Goal: Task Accomplishment & Management: Manage account settings

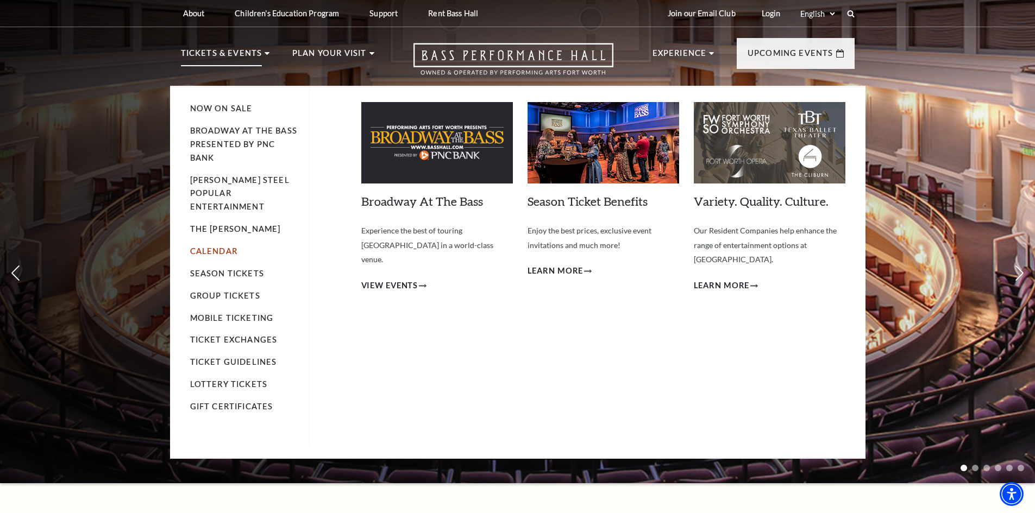
click at [210, 247] on link "Calendar" at bounding box center [213, 251] width 47 height 9
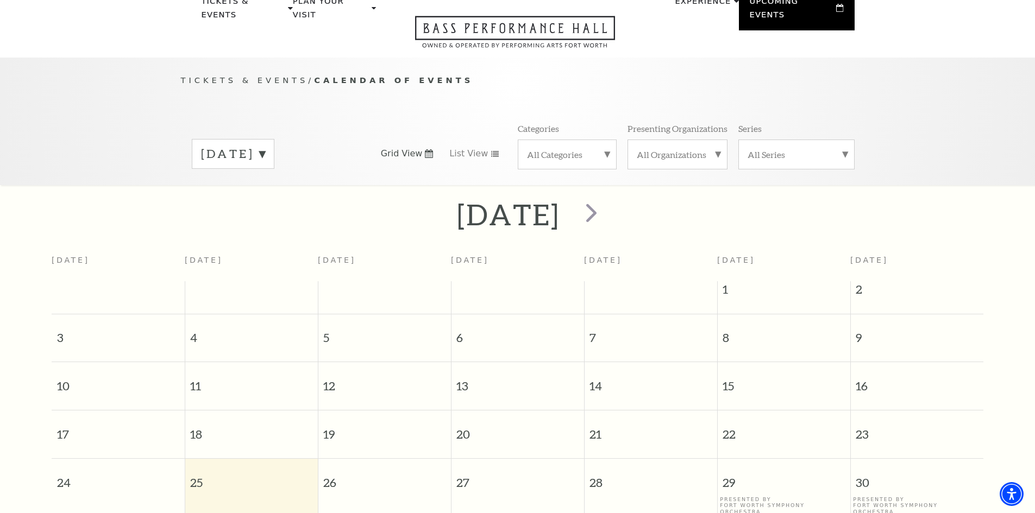
scroll to position [96, 0]
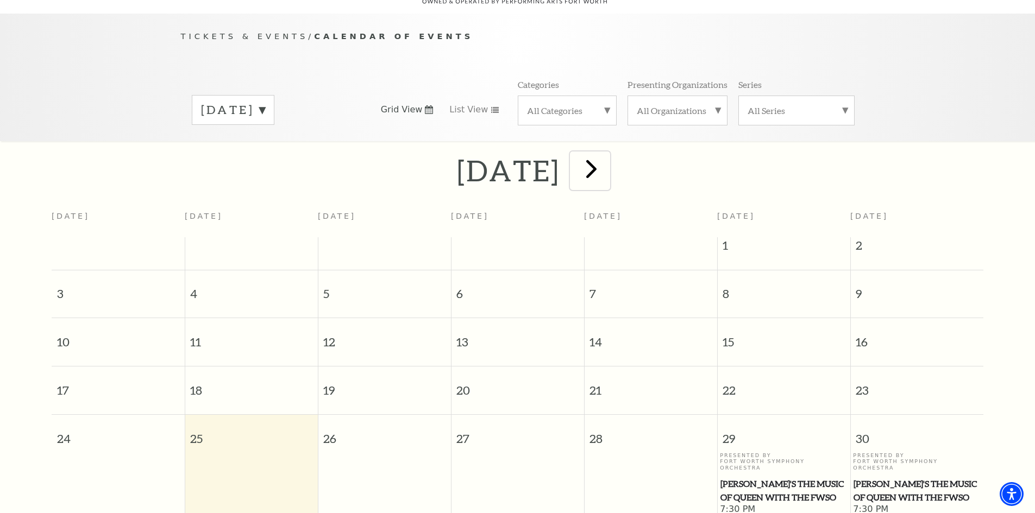
click at [607, 167] on span "next" at bounding box center [591, 168] width 31 height 31
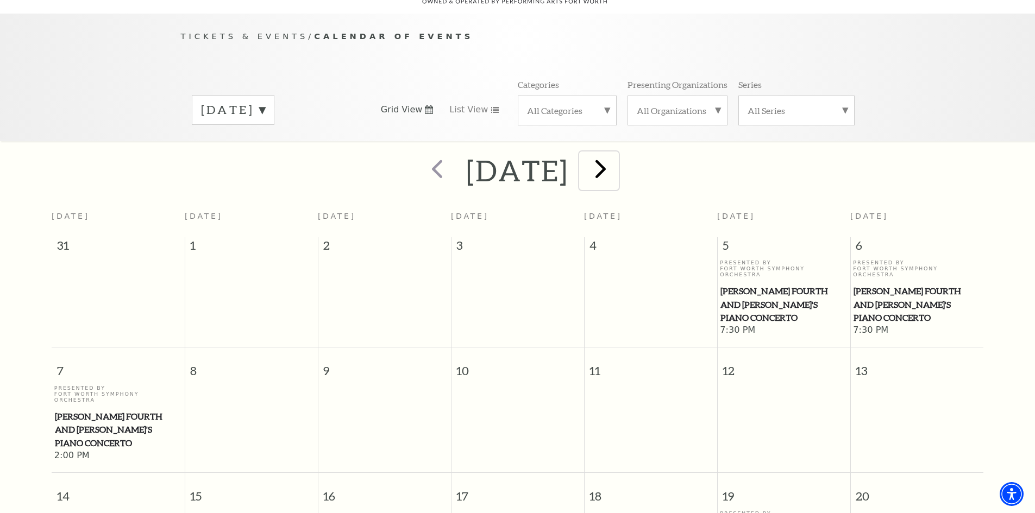
click at [616, 153] on span "next" at bounding box center [600, 168] width 31 height 31
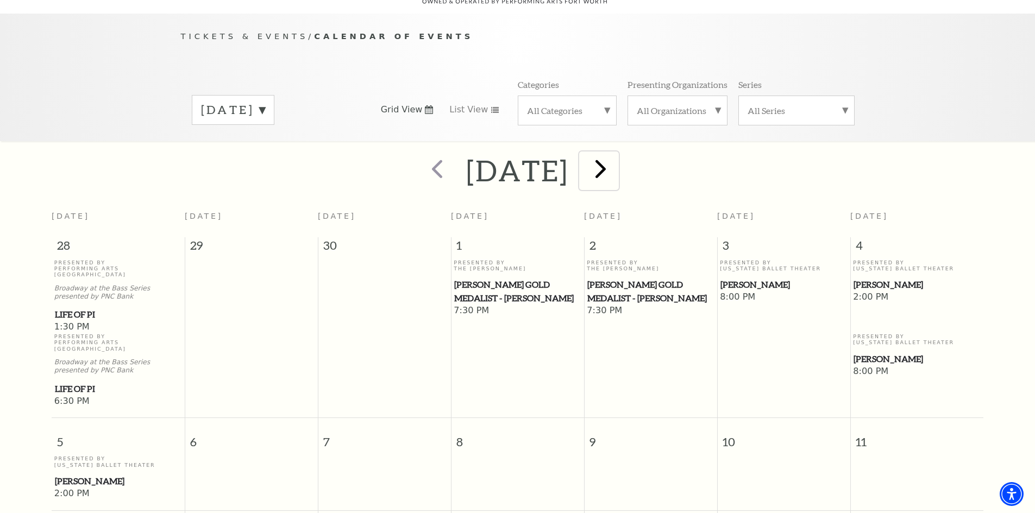
click at [616, 161] on span "next" at bounding box center [600, 168] width 31 height 31
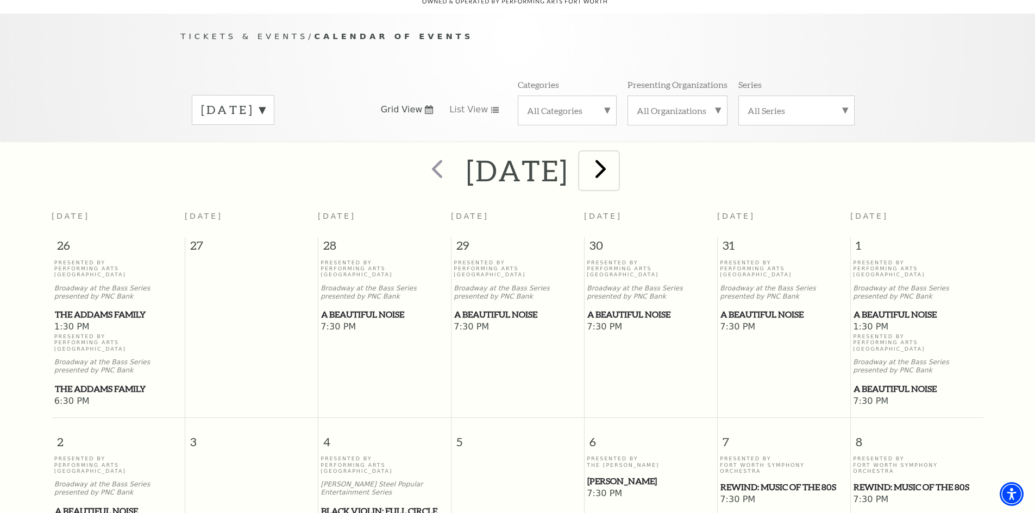
click at [616, 153] on span "next" at bounding box center [600, 168] width 31 height 31
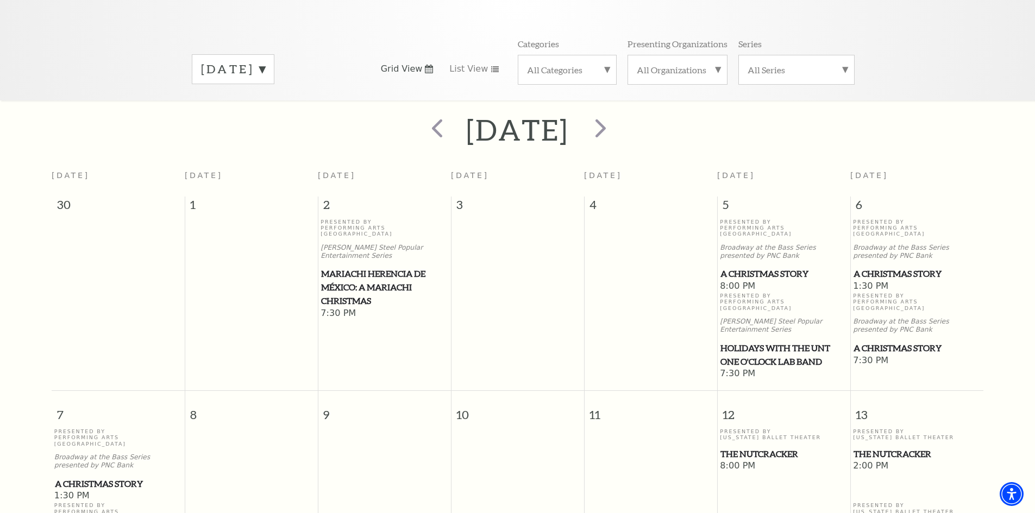
scroll to position [205, 0]
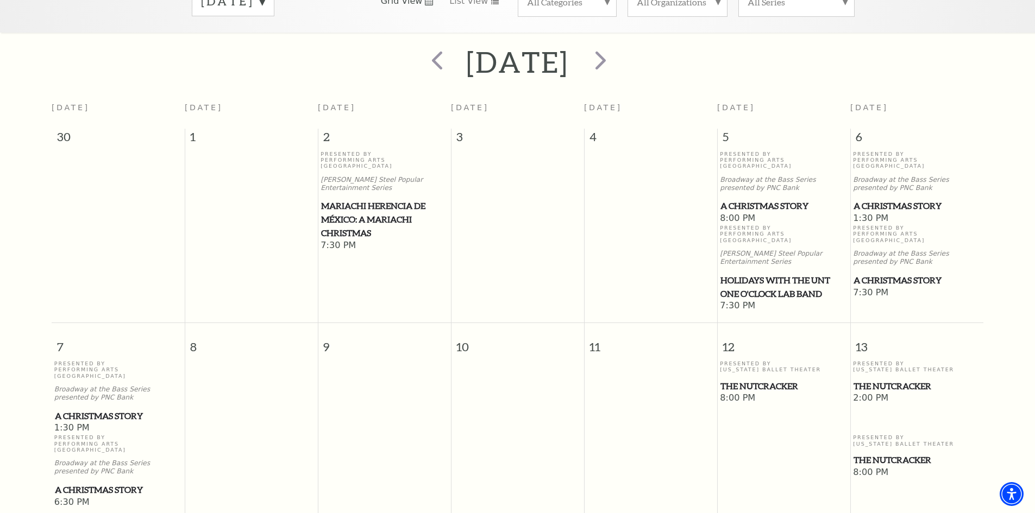
drag, startPoint x: 883, startPoint y: 261, endPoint x: 895, endPoint y: 259, distance: 11.5
click at [895, 274] on span "A Christmas Story" at bounding box center [916, 281] width 127 height 14
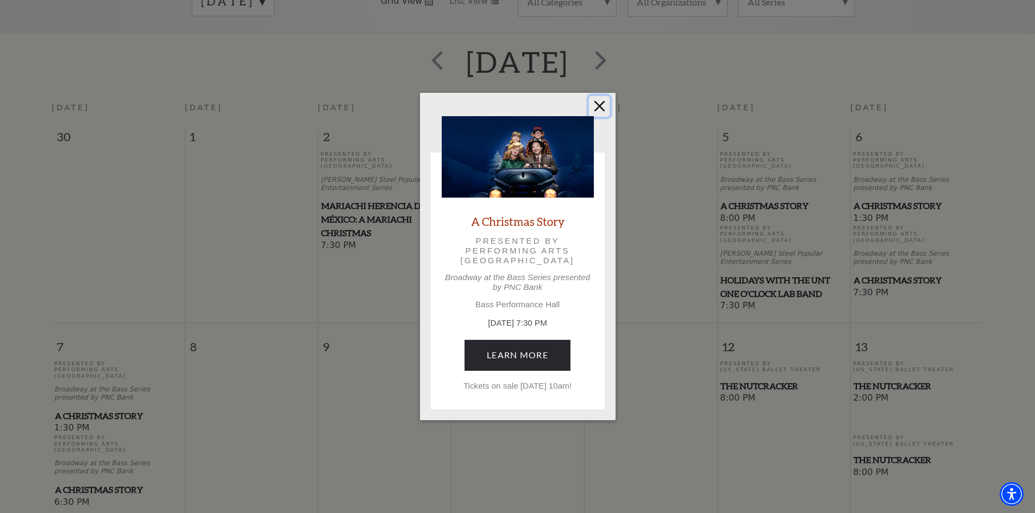
click at [604, 105] on button "Close" at bounding box center [599, 106] width 21 height 21
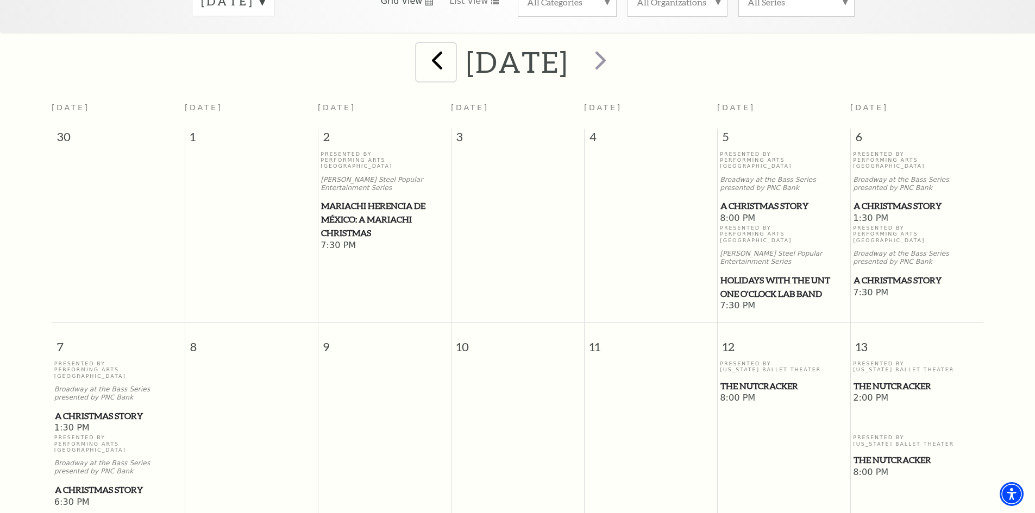
click at [422, 49] on span "prev" at bounding box center [437, 60] width 31 height 31
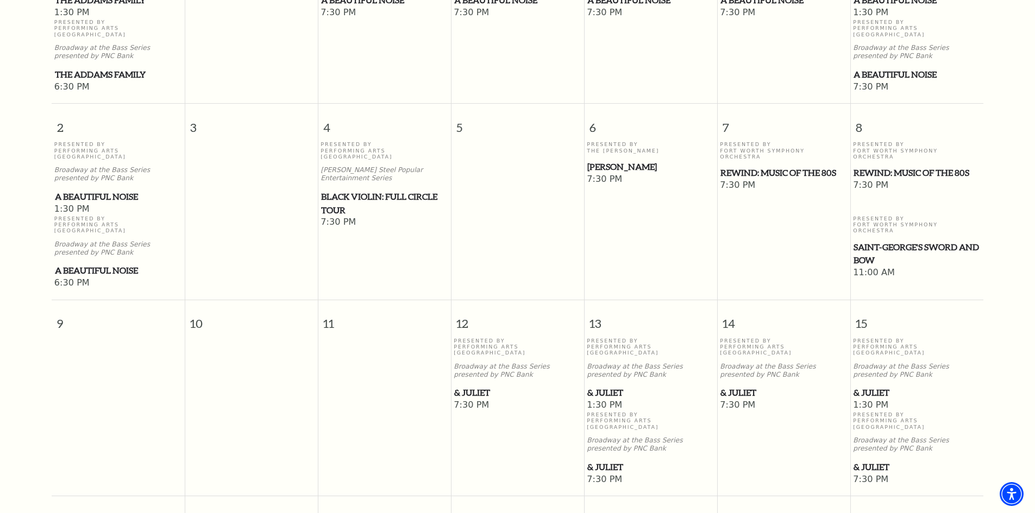
scroll to position [422, 0]
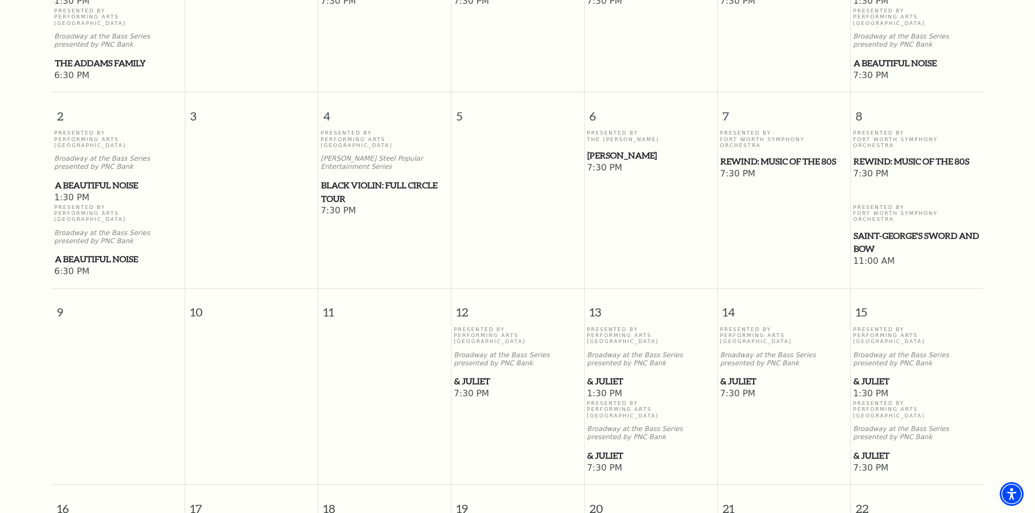
drag, startPoint x: 612, startPoint y: 412, endPoint x: 606, endPoint y: 416, distance: 7.0
click at [606, 449] on span "& Juliet" at bounding box center [650, 456] width 127 height 14
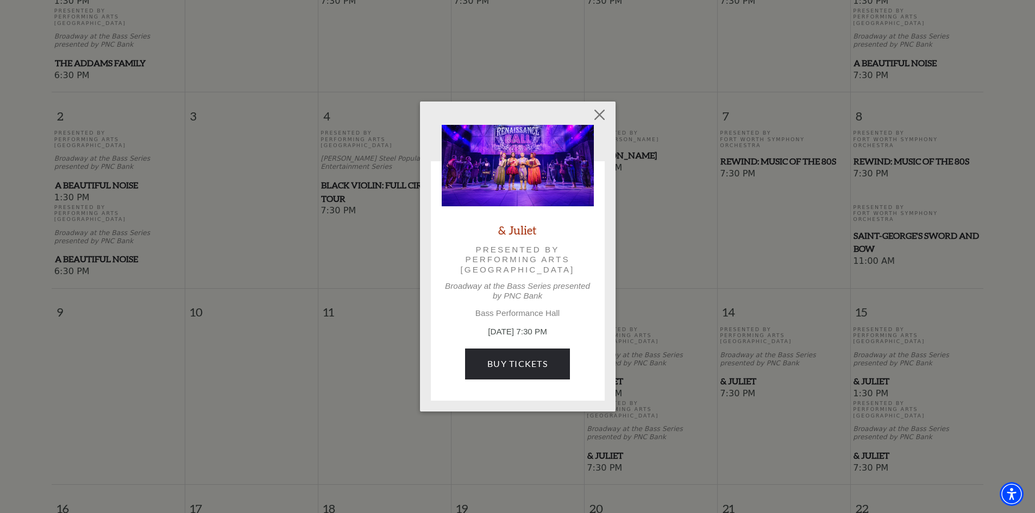
click at [342, 181] on div "Empty heading & Juliet Presented by Performing Arts Fort Worth Broadway at the …" at bounding box center [517, 256] width 1035 height 513
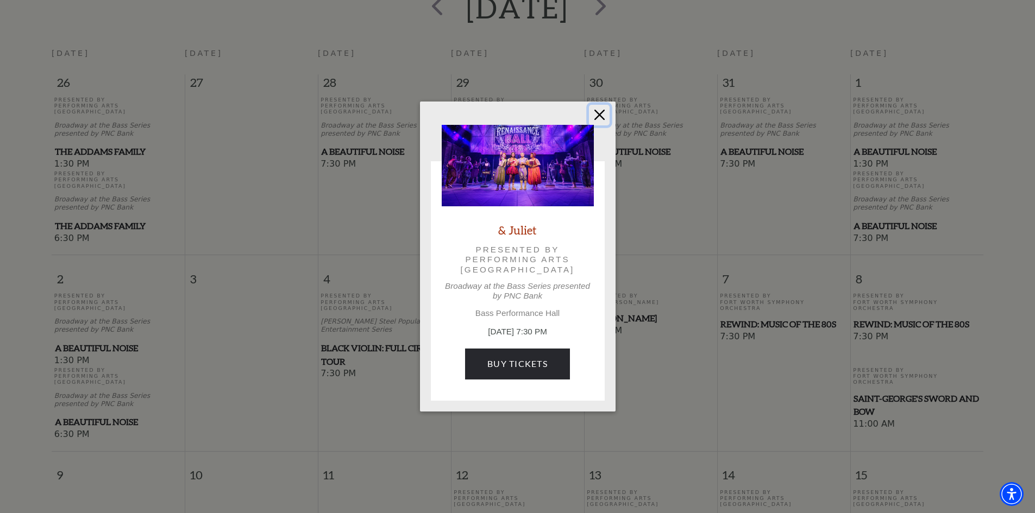
click at [601, 113] on button "Close" at bounding box center [599, 115] width 21 height 21
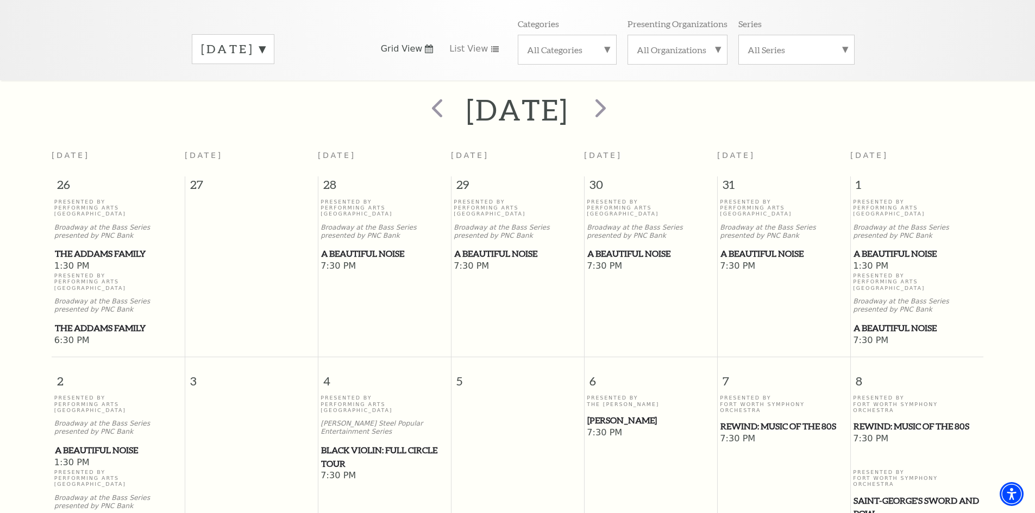
scroll to position [42, 0]
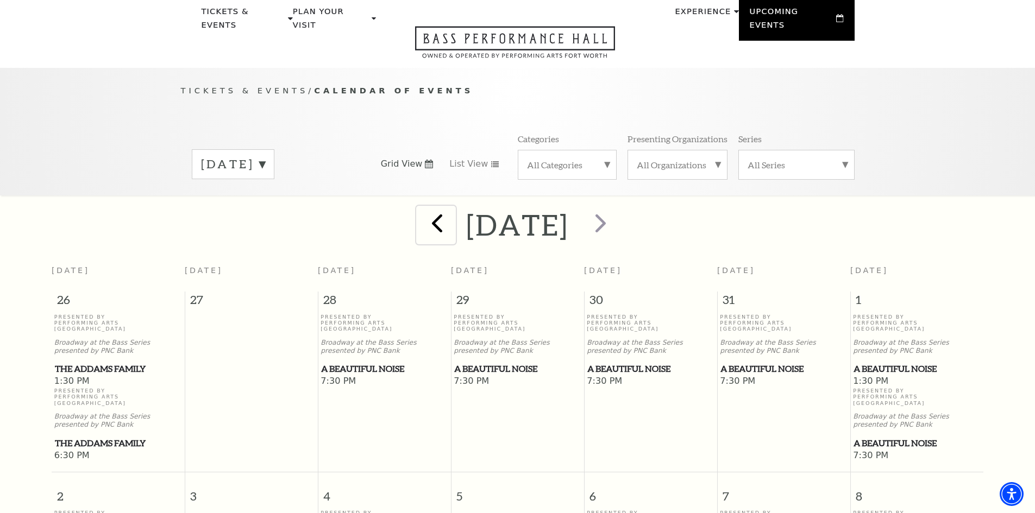
click at [422, 211] on span "prev" at bounding box center [437, 223] width 31 height 31
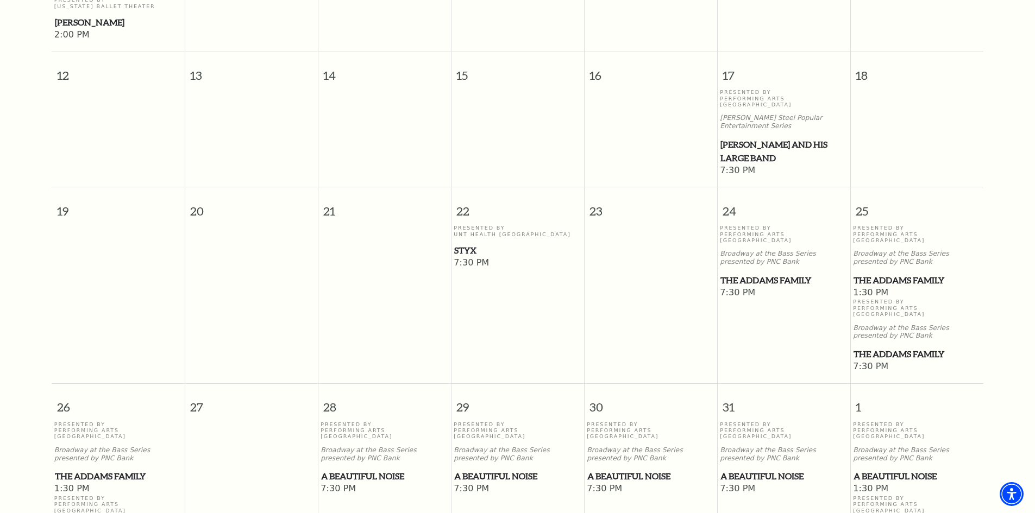
scroll to position [639, 0]
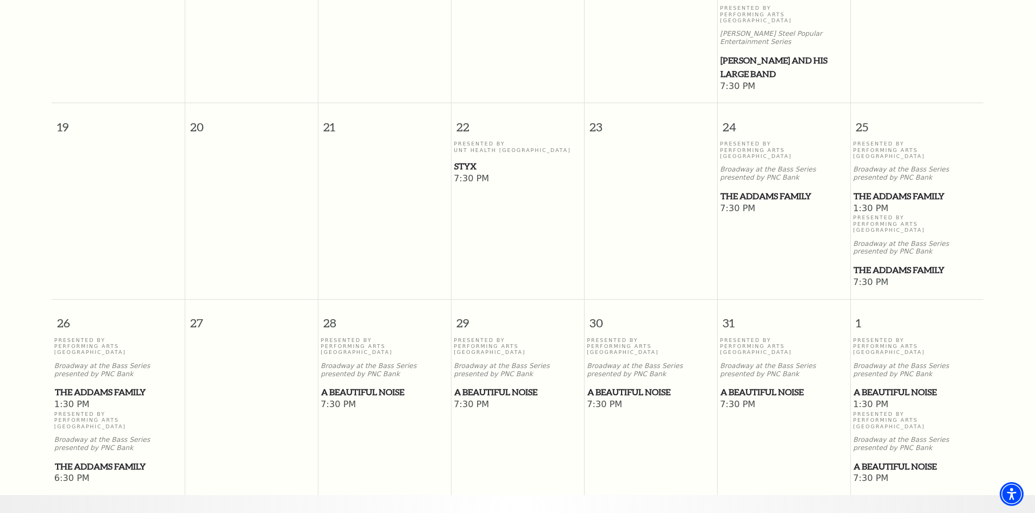
click at [100, 460] on span "The Addams Family" at bounding box center [118, 467] width 127 height 14
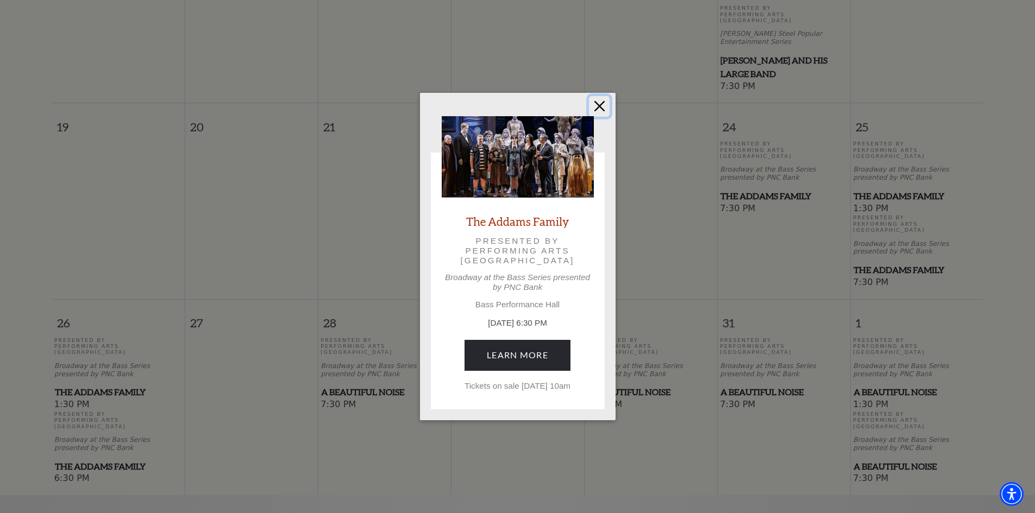
click at [599, 104] on button "Close" at bounding box center [599, 106] width 21 height 21
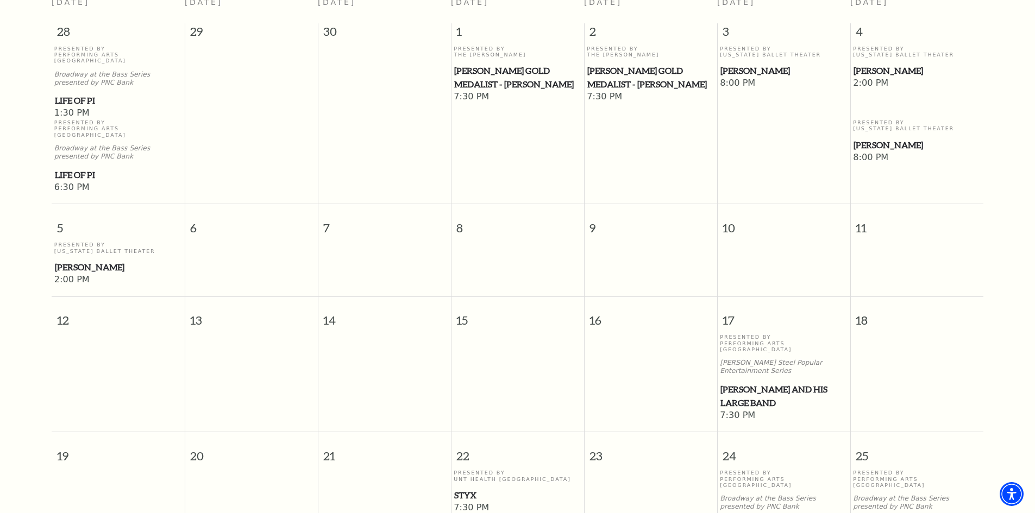
scroll to position [205, 0]
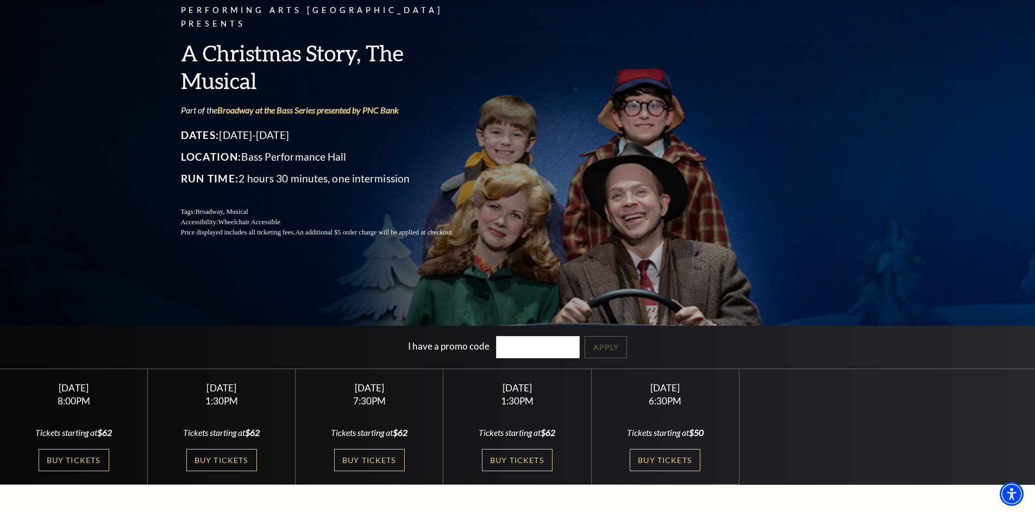
scroll to position [163, 0]
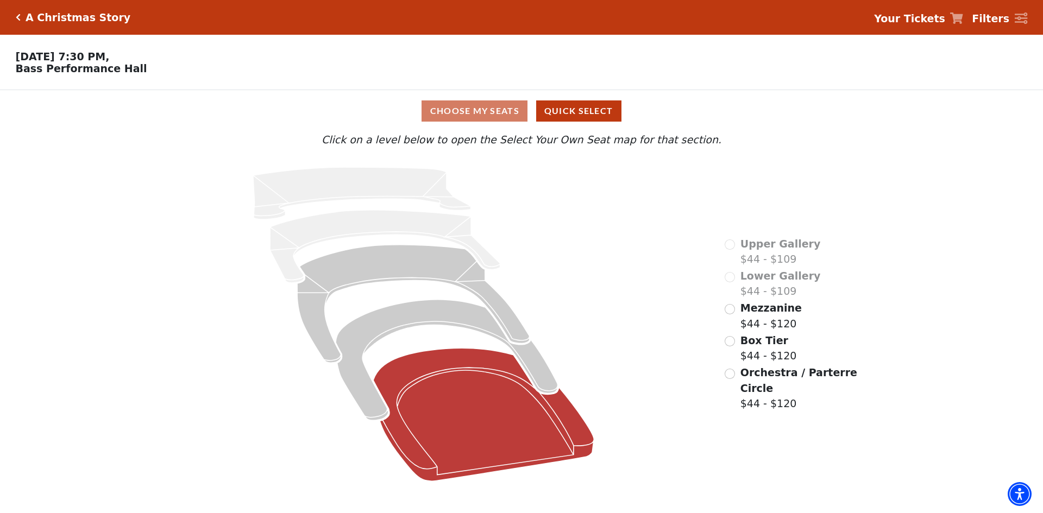
click at [478, 423] on icon at bounding box center [484, 414] width 221 height 133
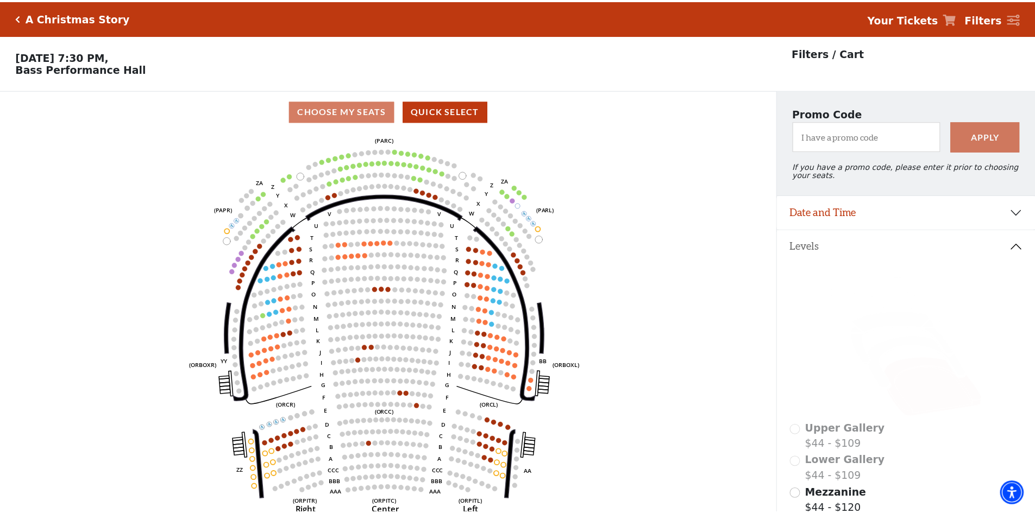
scroll to position [51, 0]
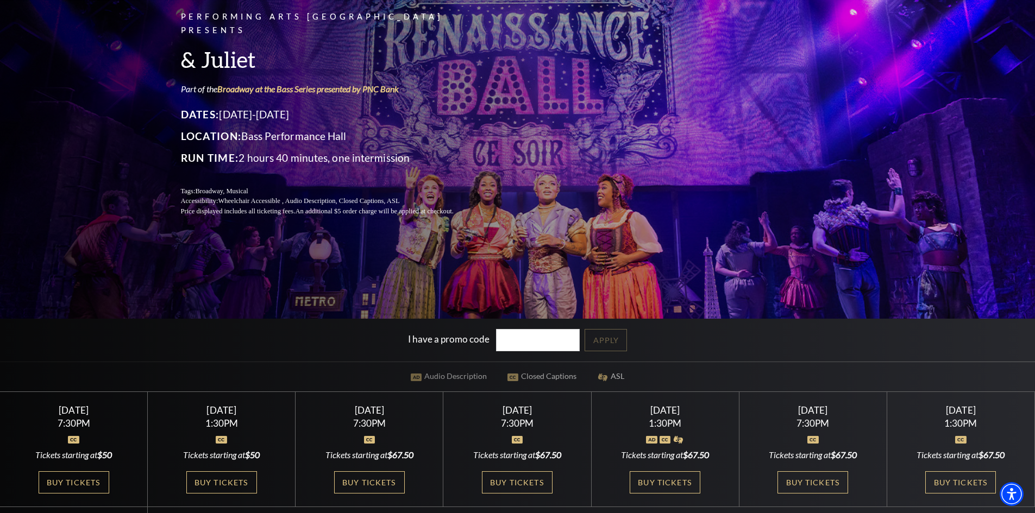
scroll to position [217, 0]
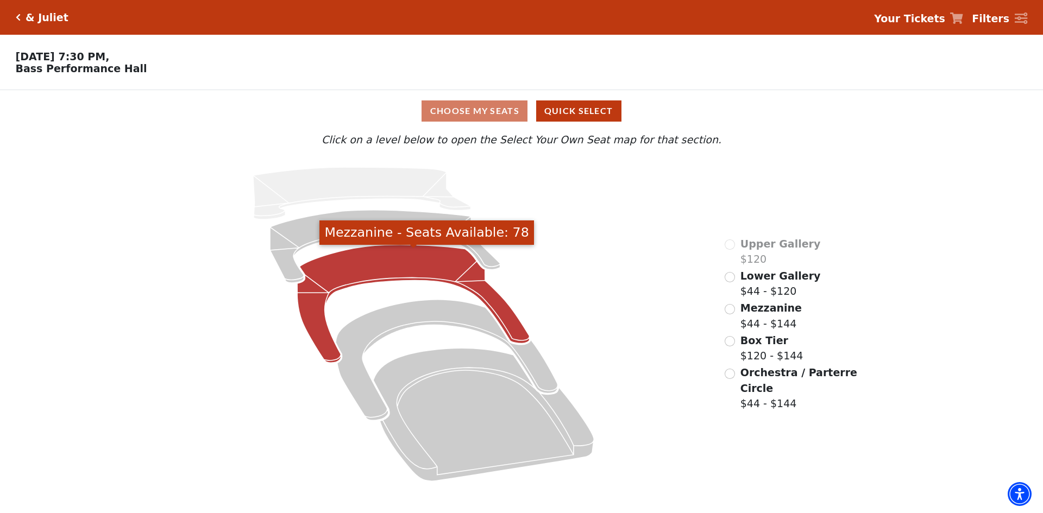
click at [401, 267] on icon "Mezzanine - Seats Available: 78" at bounding box center [413, 304] width 233 height 118
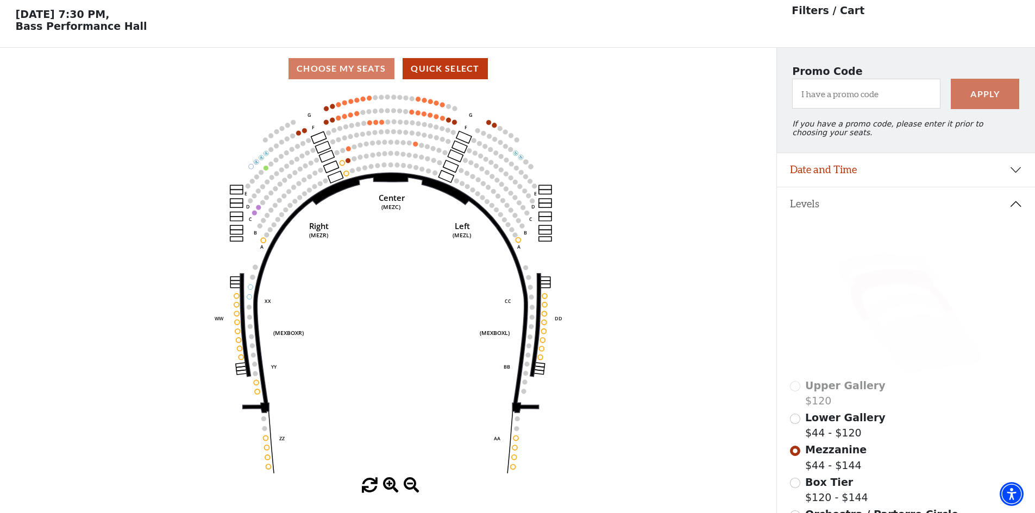
scroll to position [51, 0]
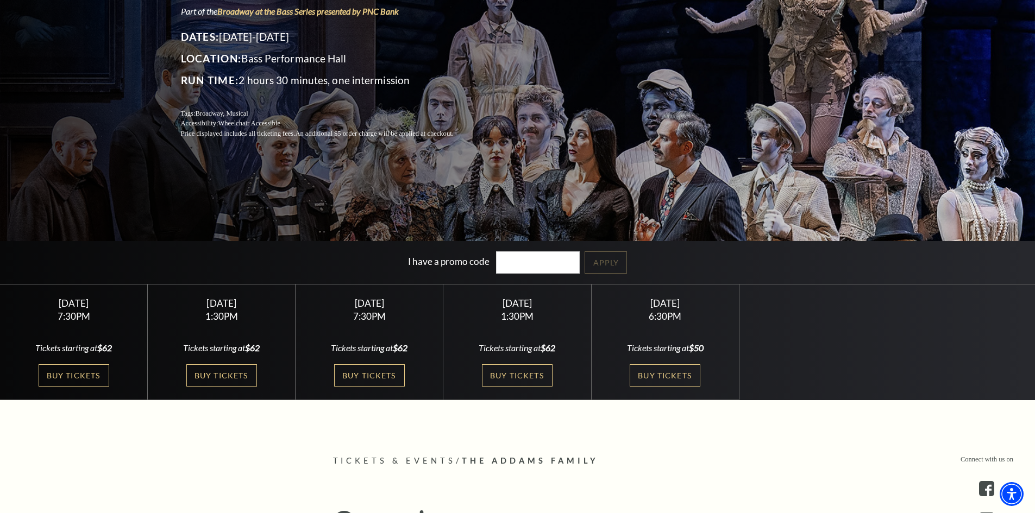
scroll to position [217, 0]
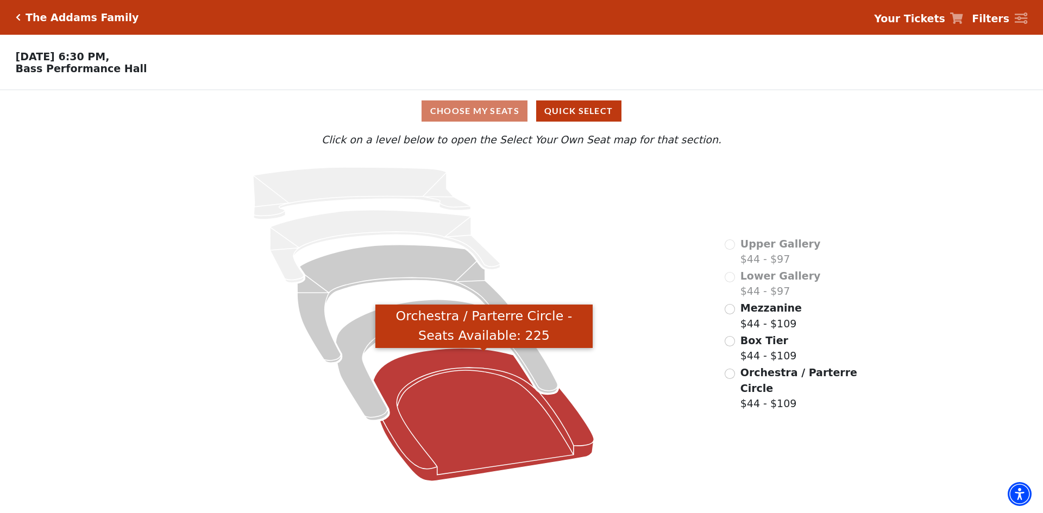
click at [444, 358] on icon "Orchestra / Parterre Circle - Seats Available: 225" at bounding box center [484, 414] width 221 height 133
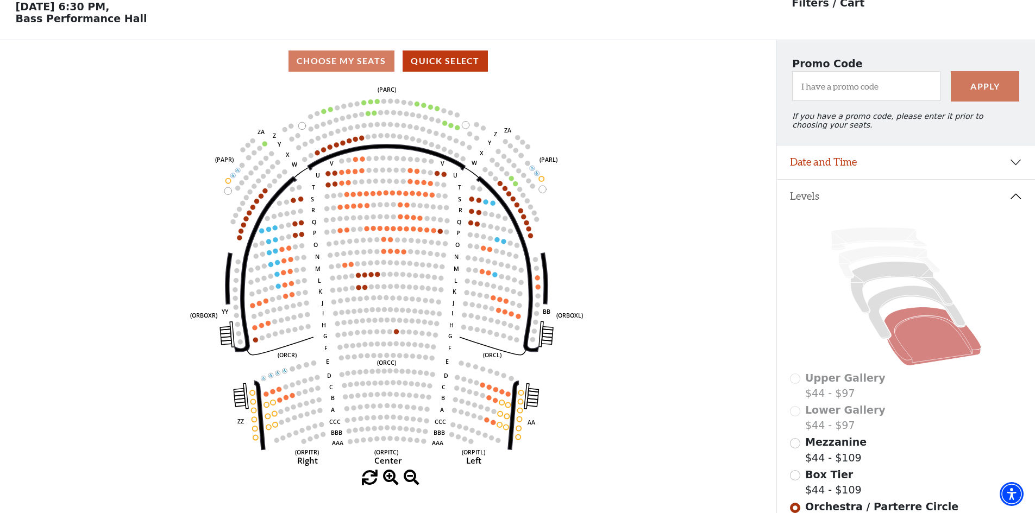
scroll to position [51, 0]
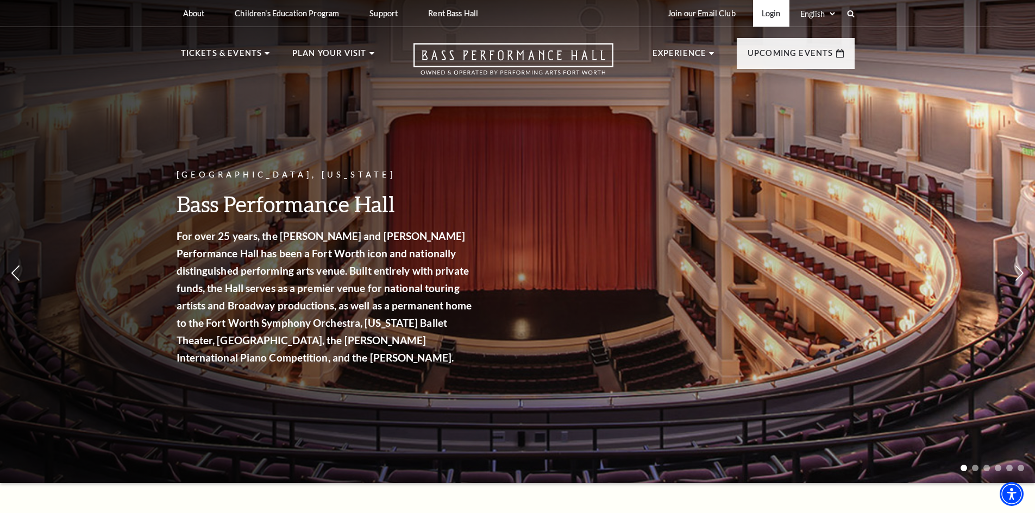
click at [767, 18] on link "Login" at bounding box center [771, 13] width 36 height 27
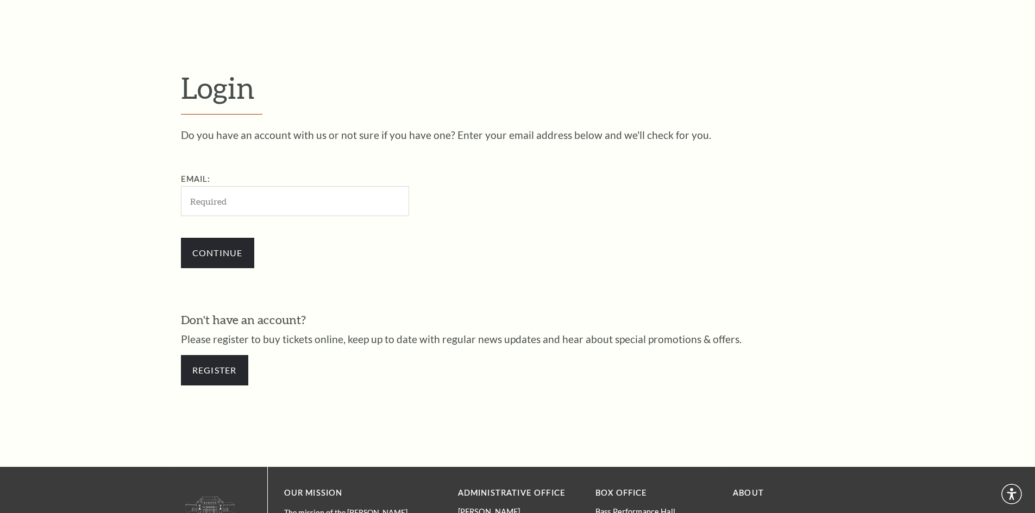
scroll to position [363, 0]
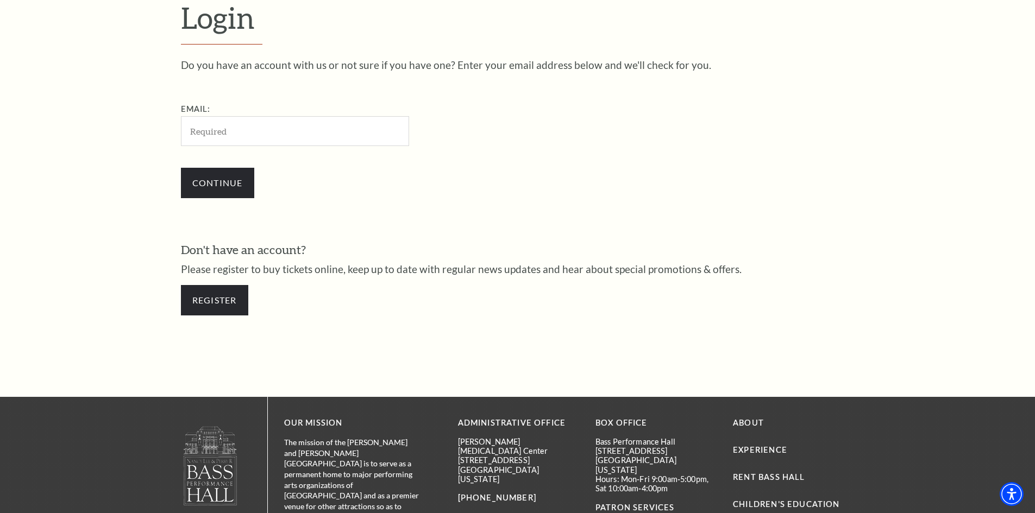
click at [295, 128] on input "Email:" at bounding box center [295, 131] width 228 height 30
type input "[EMAIL_ADDRESS][DOMAIN_NAME]"
click at [220, 172] on input "Continue" at bounding box center [217, 183] width 73 height 30
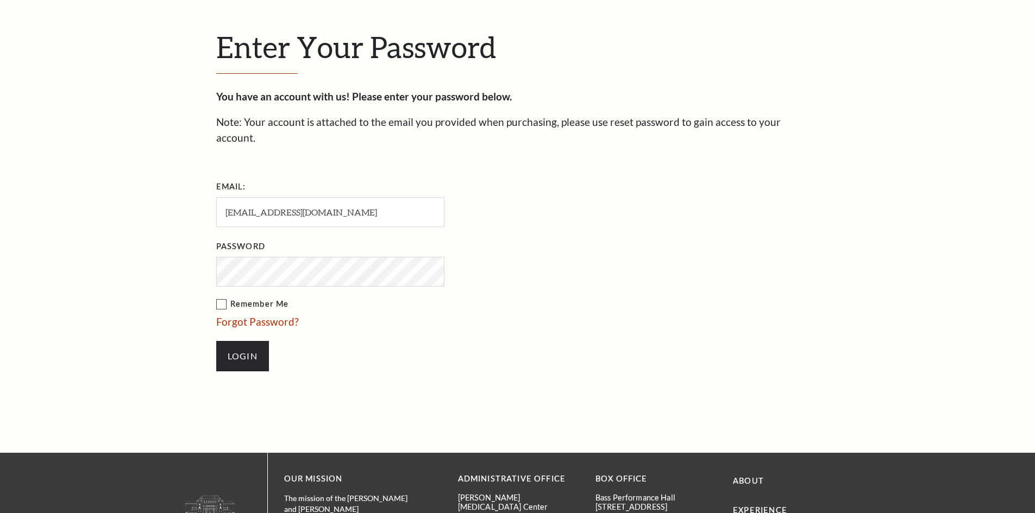
scroll to position [374, 0]
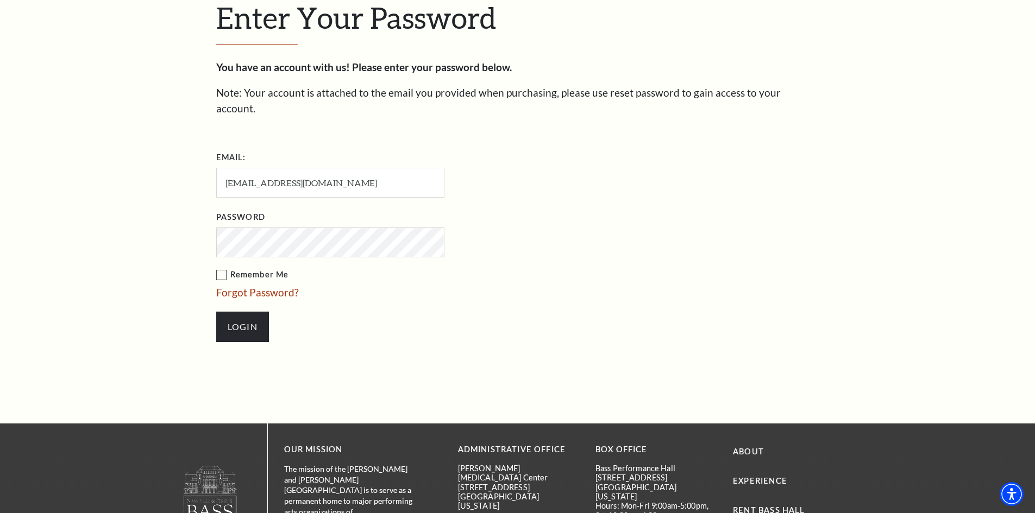
click at [211, 230] on div "Enter Your Password You have an account with us! Please enter your password bel…" at bounding box center [517, 176] width 619 height 494
click at [255, 321] on input "Login" at bounding box center [242, 327] width 53 height 30
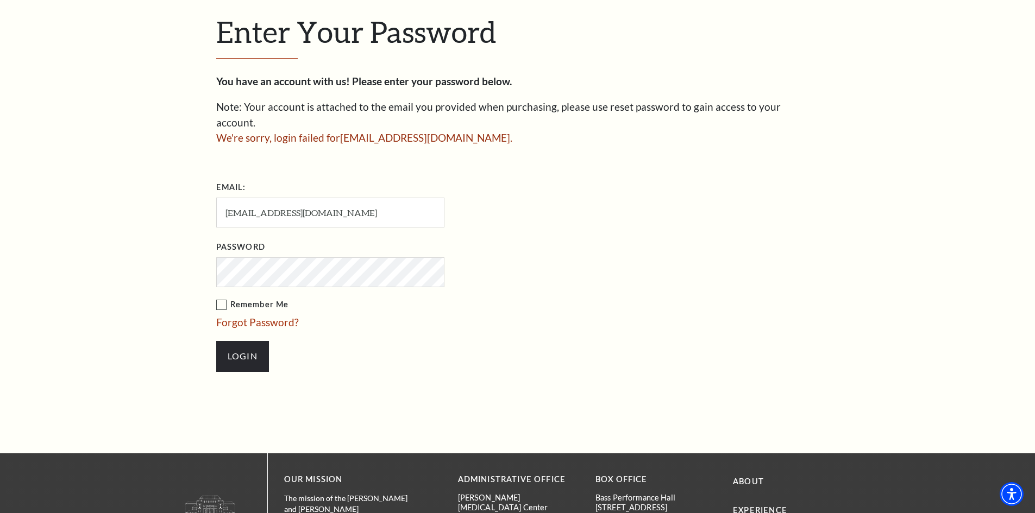
click at [184, 256] on div "Enter Your Password You have an account with us! Please enter your password bel…" at bounding box center [517, 198] width 1035 height 510
click at [216, 341] on input "Login" at bounding box center [242, 356] width 53 height 30
click at [271, 316] on link "Forgot Password?" at bounding box center [257, 322] width 83 height 12
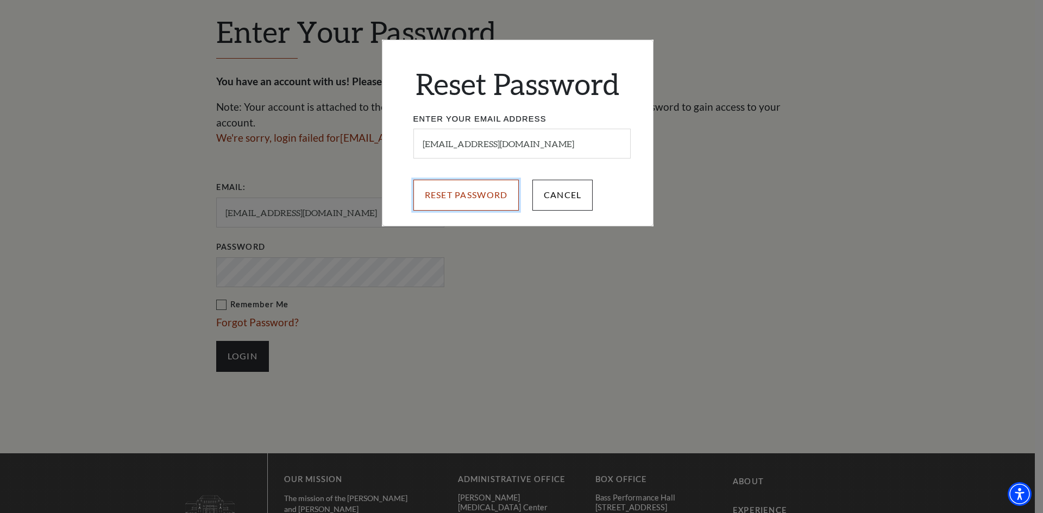
click at [461, 194] on input "Reset Password" at bounding box center [466, 195] width 106 height 30
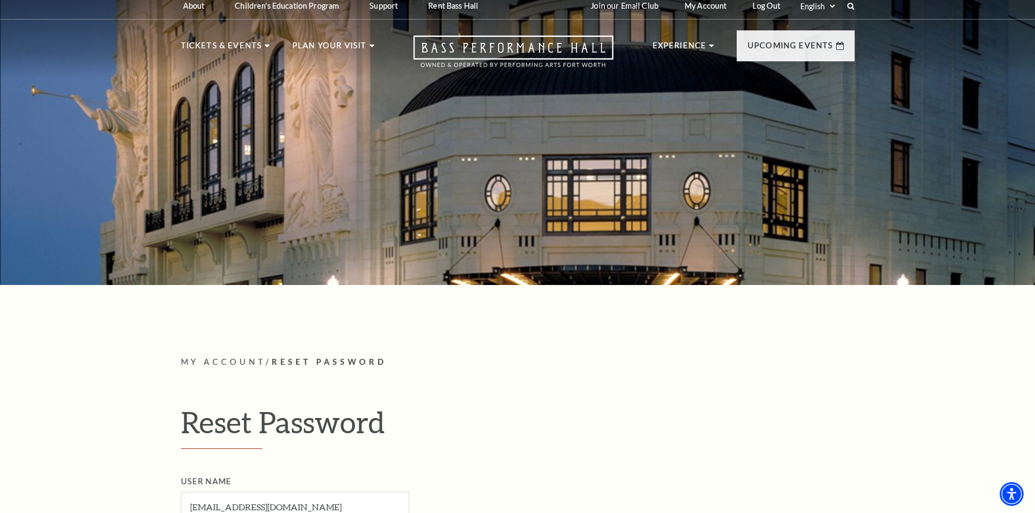
scroll to position [217, 0]
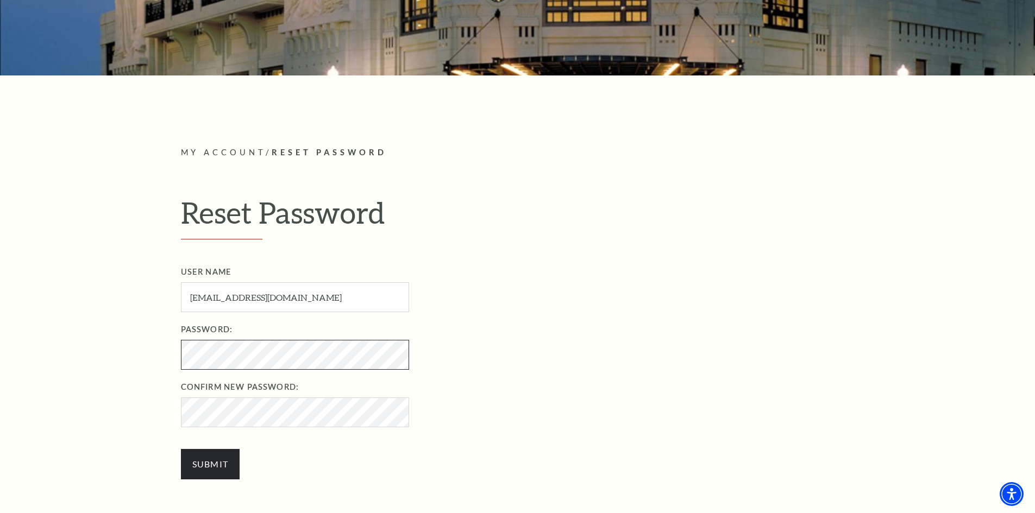
click at [144, 354] on div "My Account / Reset Password Reset Password User Name 909dantheman5600@gmail.com…" at bounding box center [517, 319] width 1035 height 486
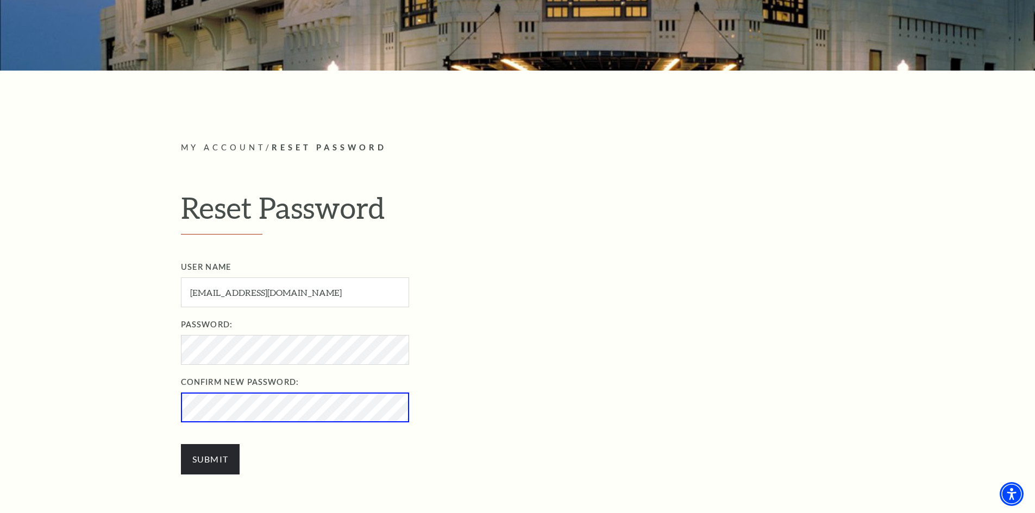
click at [641, 389] on label "Confirm New Password:" at bounding box center [529, 383] width 697 height 14
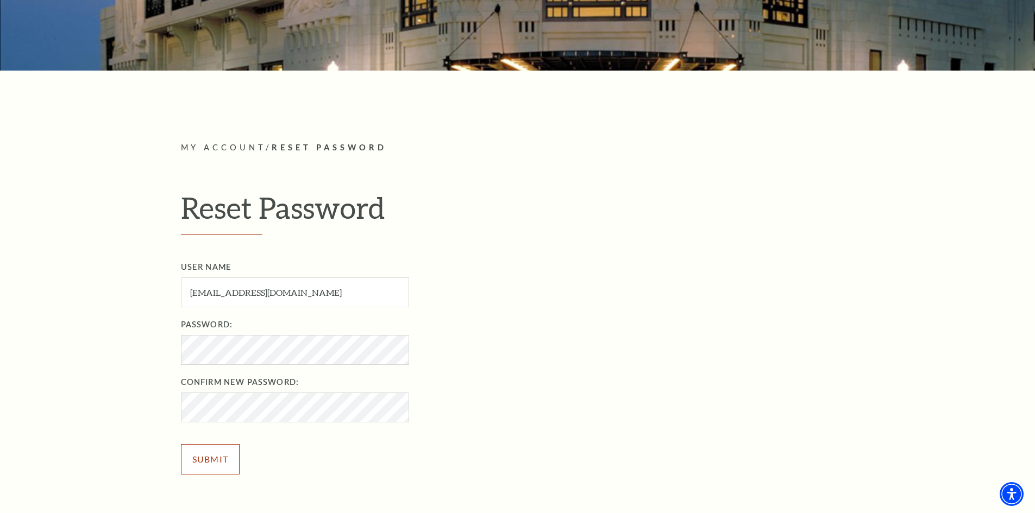
click at [216, 467] on input "Submit" at bounding box center [210, 459] width 59 height 30
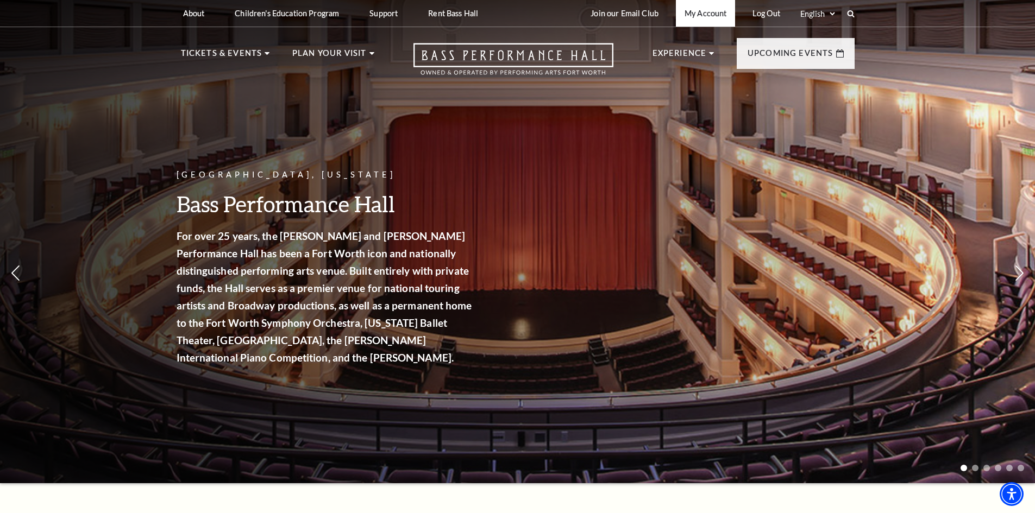
click at [702, 13] on link "My Account" at bounding box center [705, 13] width 59 height 27
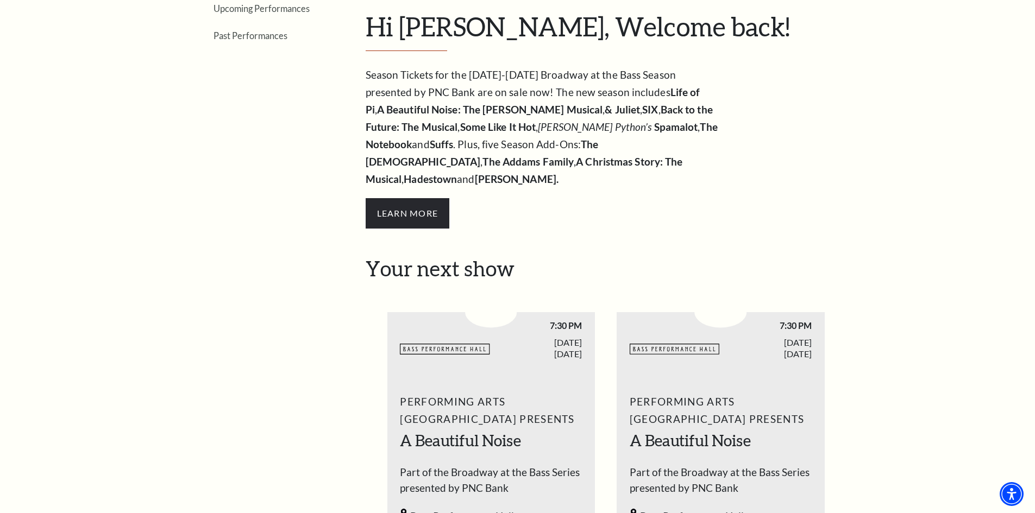
scroll to position [54, 0]
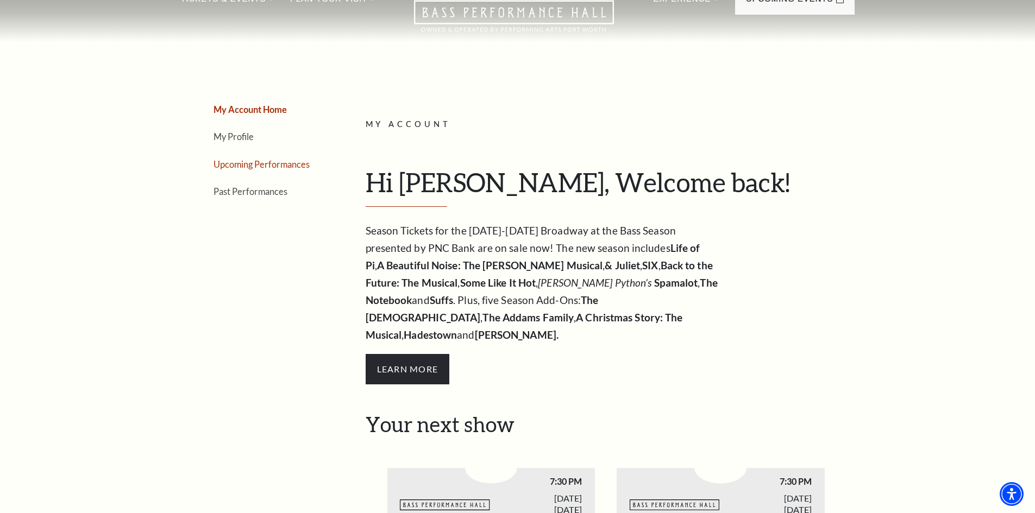
click at [266, 166] on link "Upcoming Performances" at bounding box center [262, 164] width 96 height 10
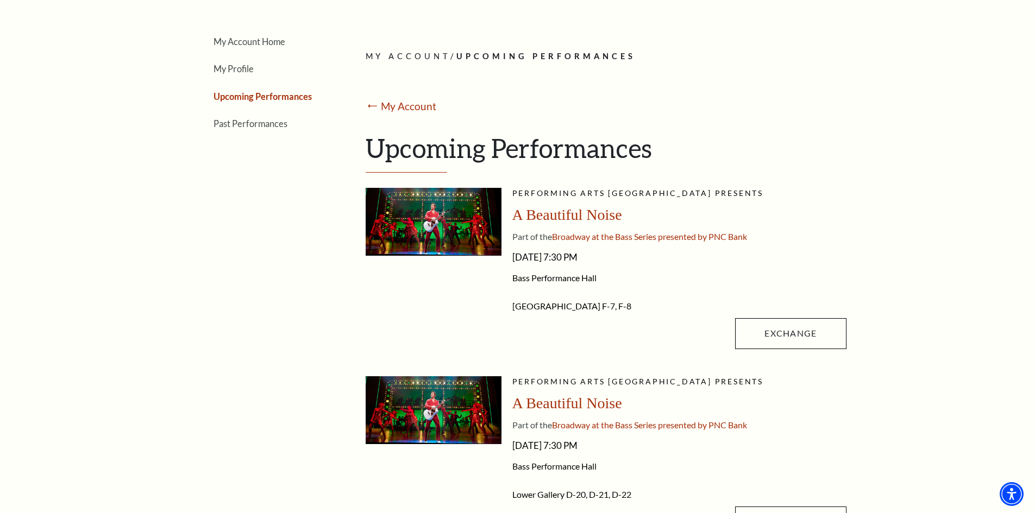
scroll to position [109, 0]
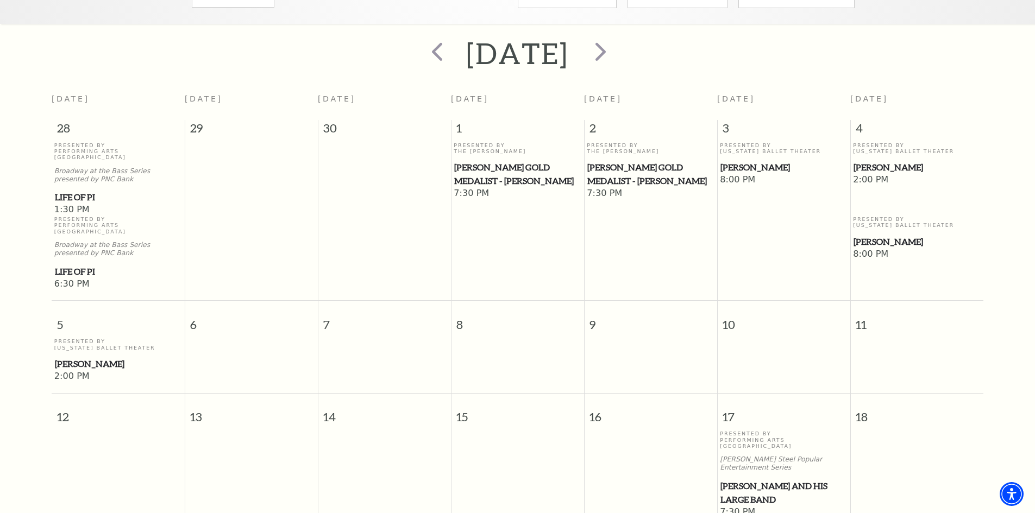
scroll to position [227, 0]
